Goal: Transaction & Acquisition: Obtain resource

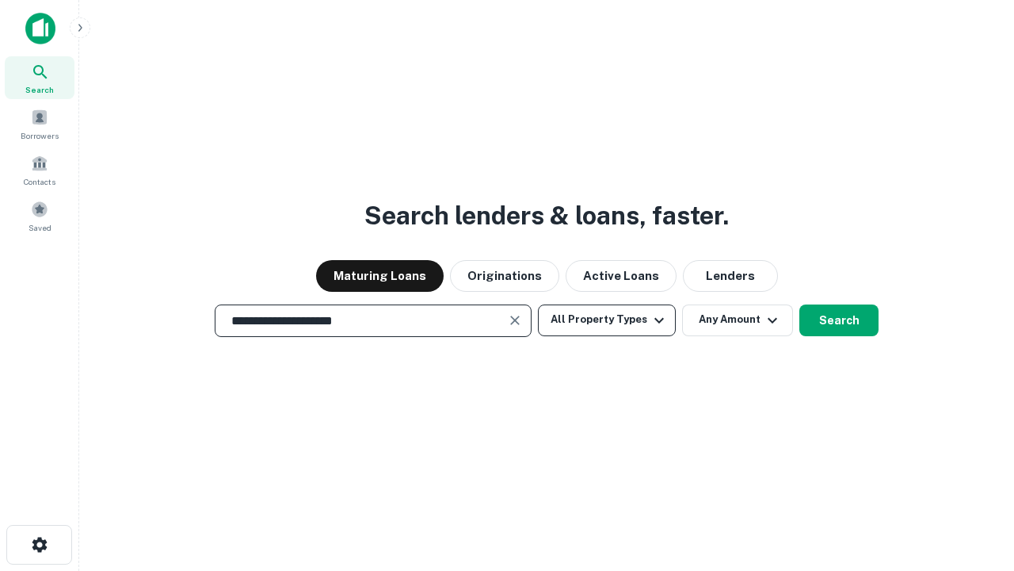
type input "**********"
click at [607, 319] on button "All Property Types" at bounding box center [607, 320] width 138 height 32
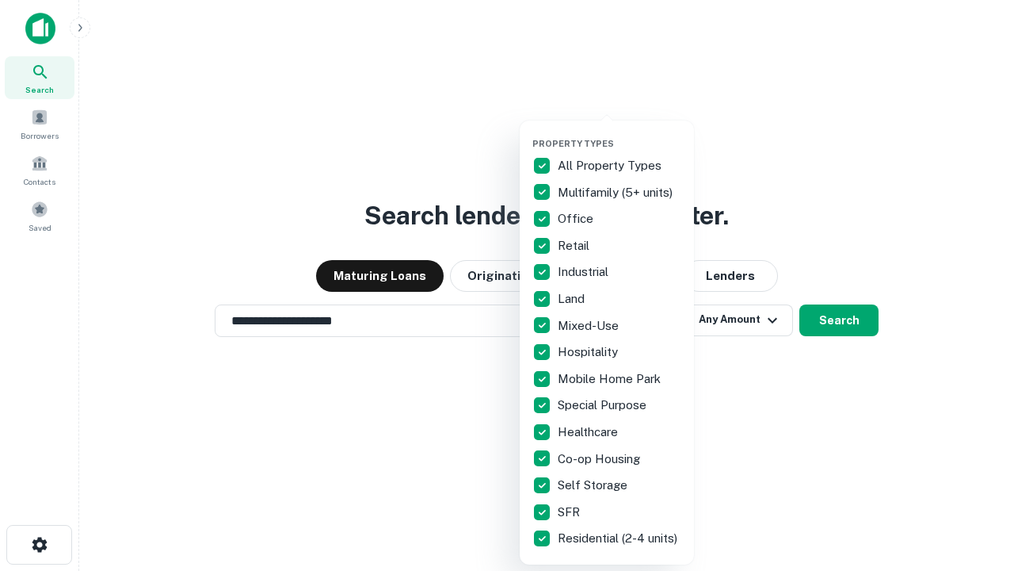
click at [620, 133] on button "button" at bounding box center [620, 133] width 174 height 1
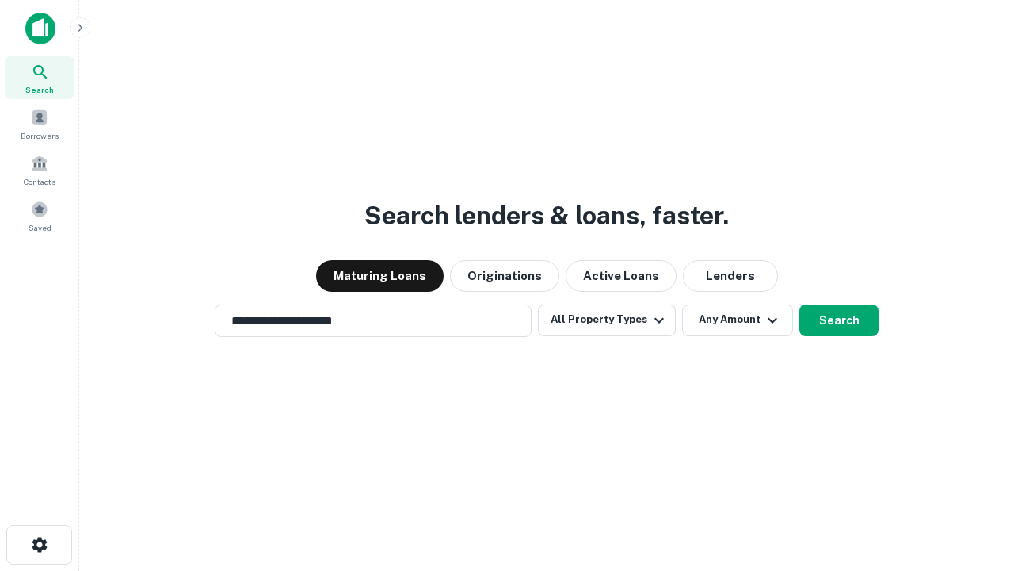
scroll to position [25, 0]
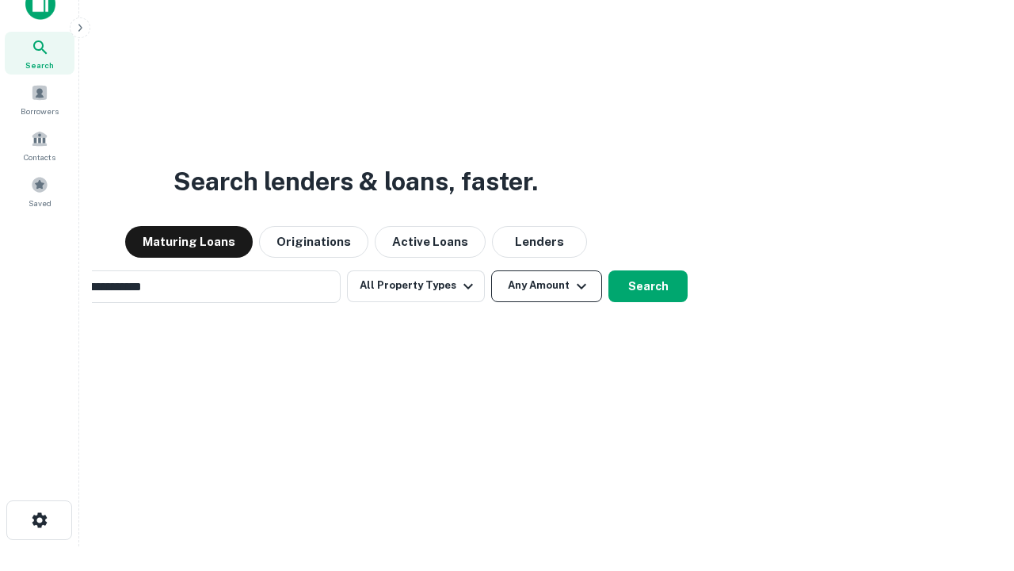
click at [491, 270] on button "Any Amount" at bounding box center [546, 286] width 111 height 32
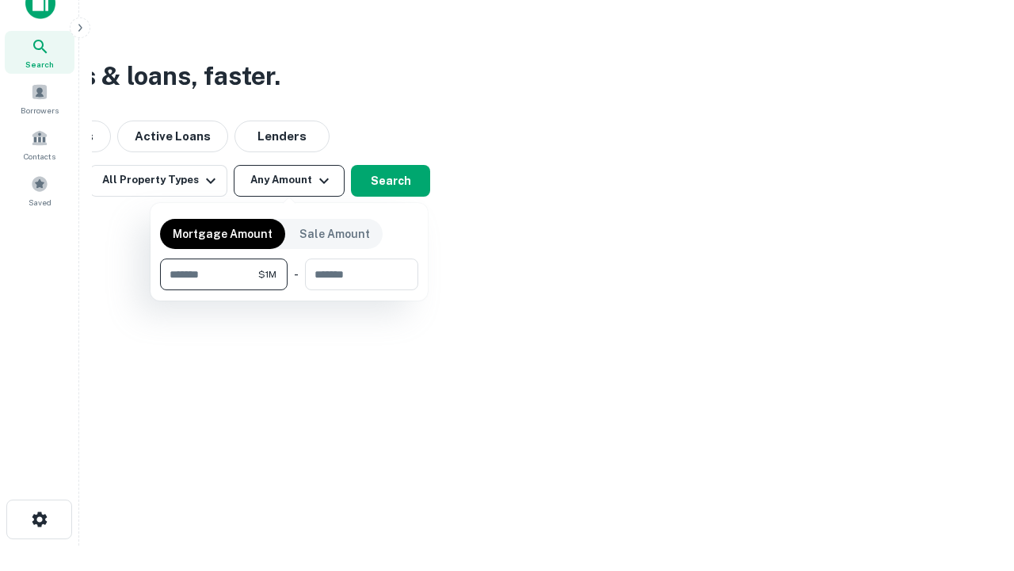
type input "*******"
click at [289, 290] on button "button" at bounding box center [289, 290] width 258 height 1
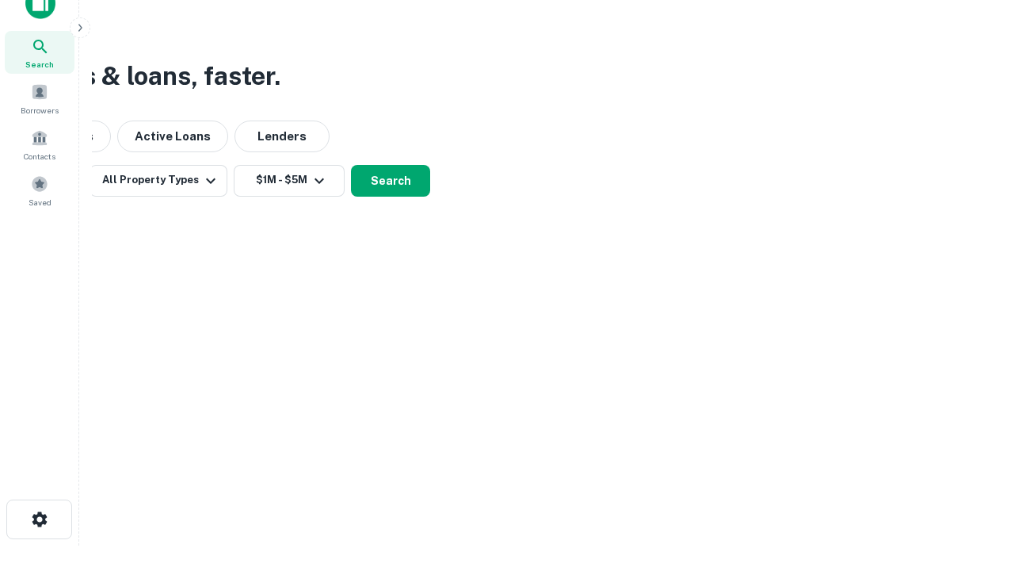
scroll to position [0, 0]
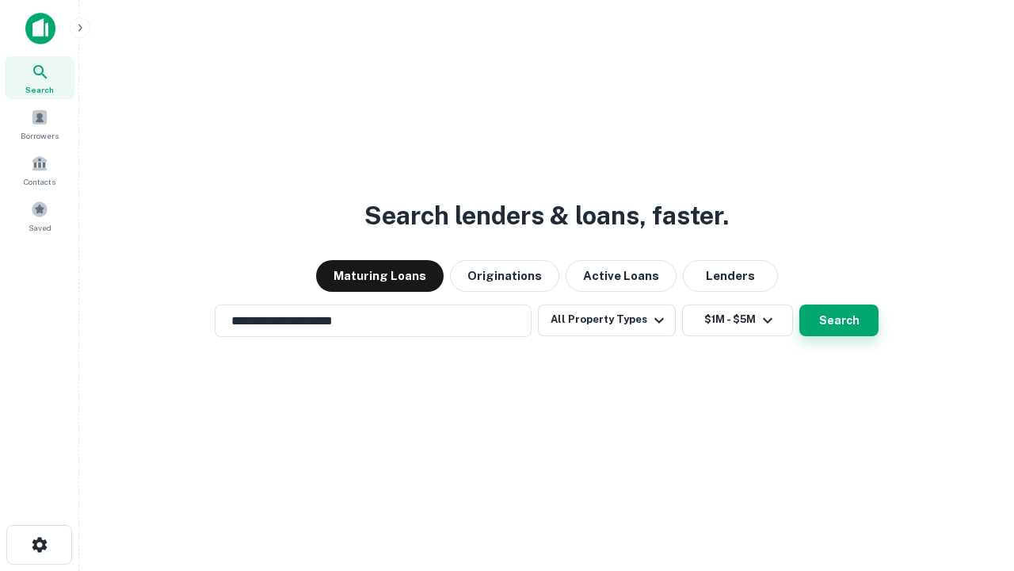
click at [800, 304] on button "Search" at bounding box center [839, 320] width 79 height 32
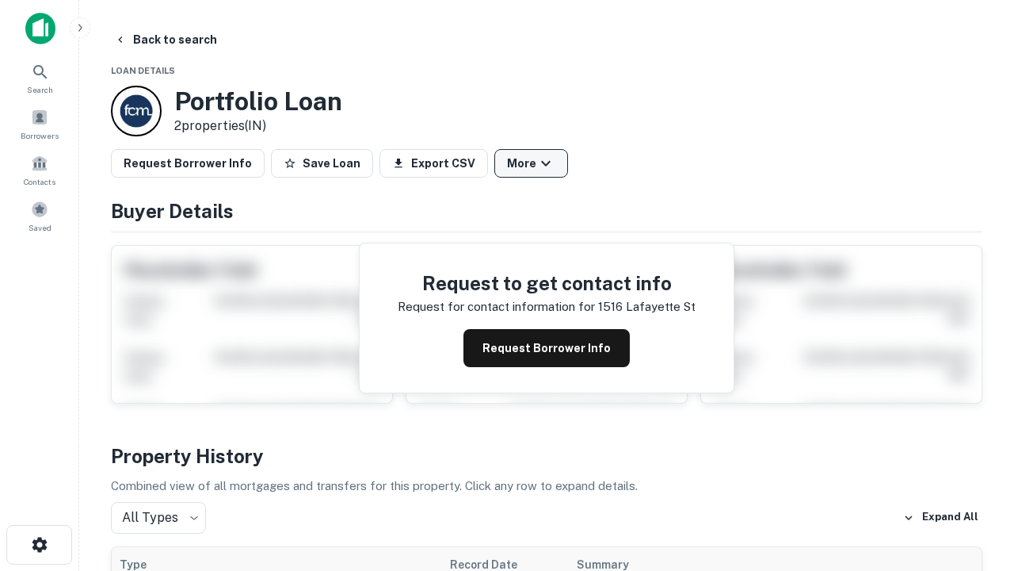
click at [531, 163] on button "More" at bounding box center [532, 163] width 74 height 29
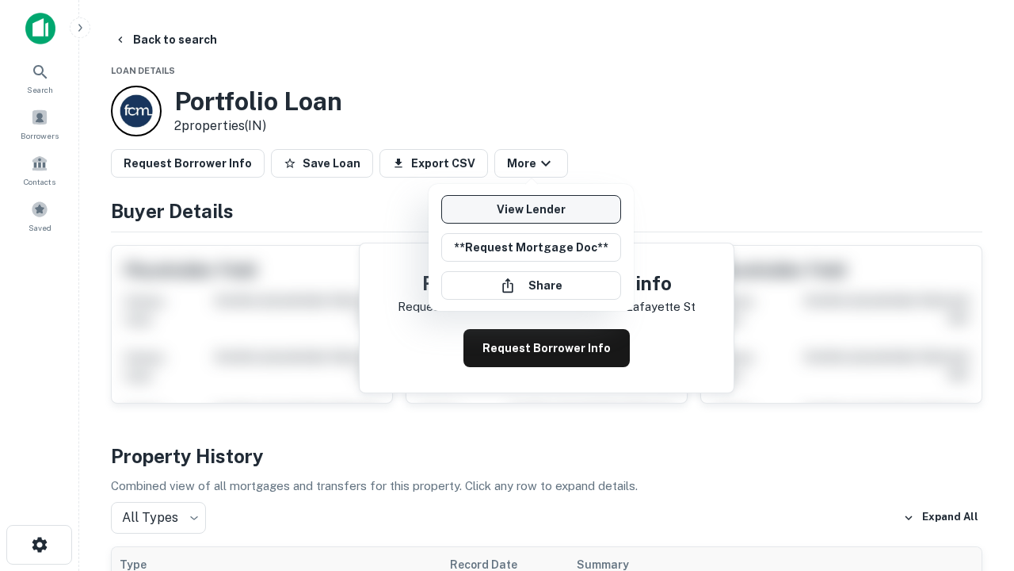
click at [531, 209] on link "View Lender" at bounding box center [531, 209] width 180 height 29
